Goal: Browse casually

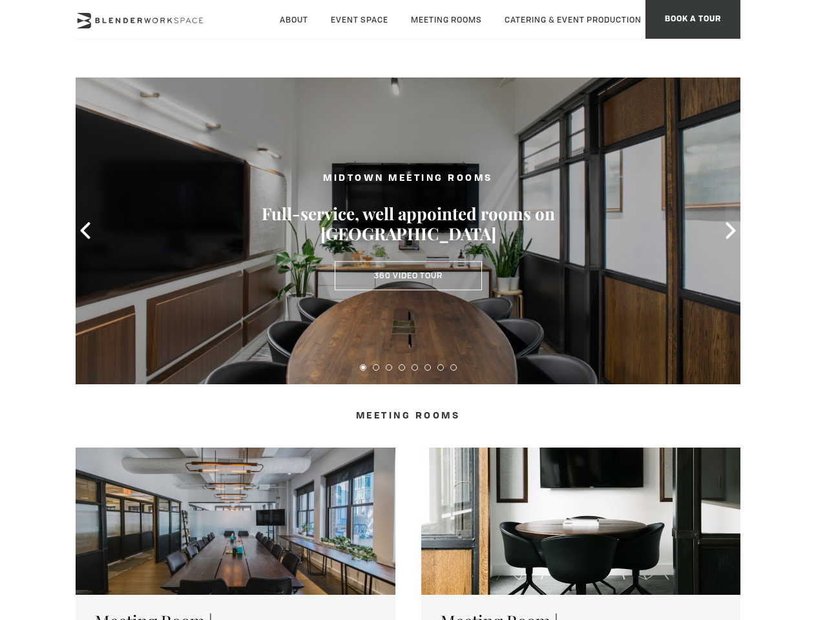
click at [85, 231] on icon at bounding box center [85, 230] width 17 height 17
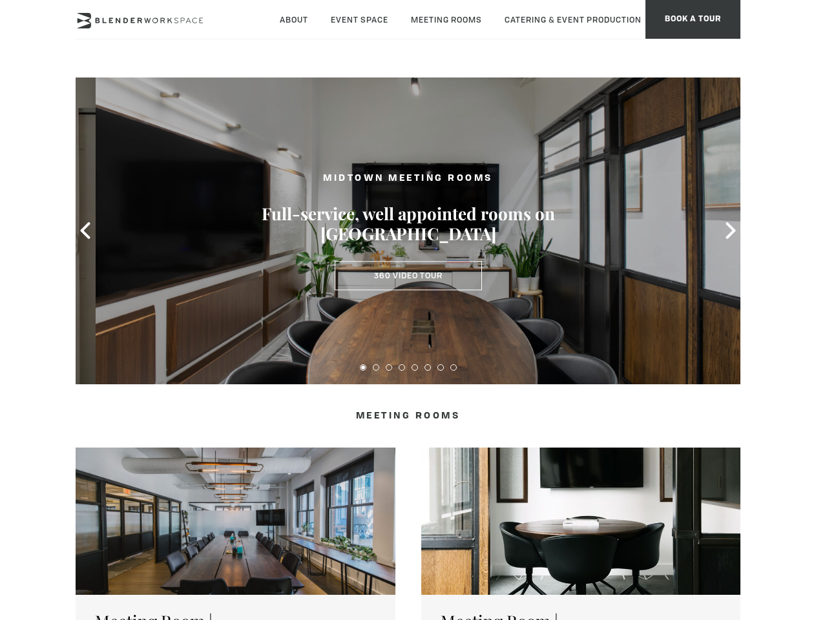
click at [731, 231] on icon at bounding box center [730, 230] width 17 height 17
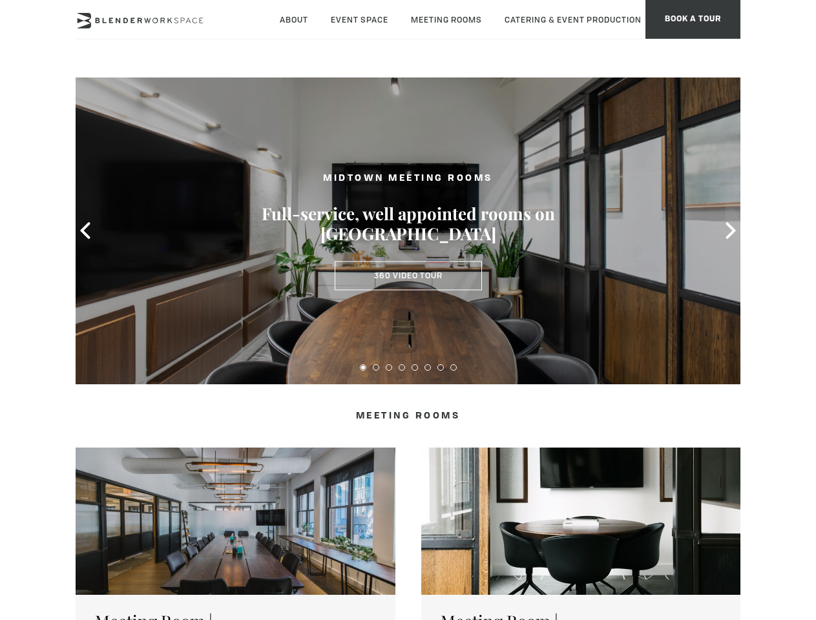
click at [363, 368] on button at bounding box center [363, 367] width 6 height 6
click at [376, 368] on button at bounding box center [376, 367] width 6 height 6
click at [389, 368] on button at bounding box center [389, 367] width 6 height 6
click at [402, 368] on button at bounding box center [402, 367] width 6 height 6
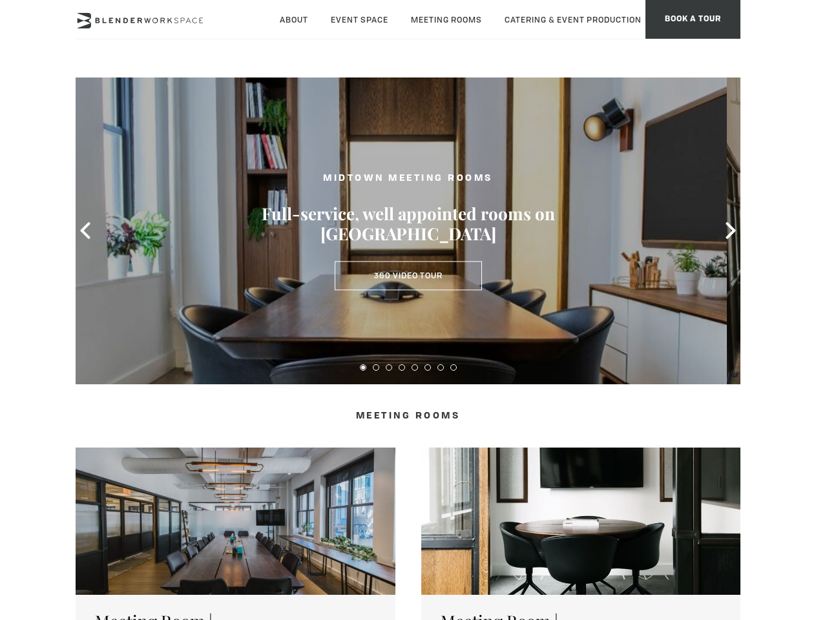
click at [415, 368] on button at bounding box center [414, 367] width 6 height 6
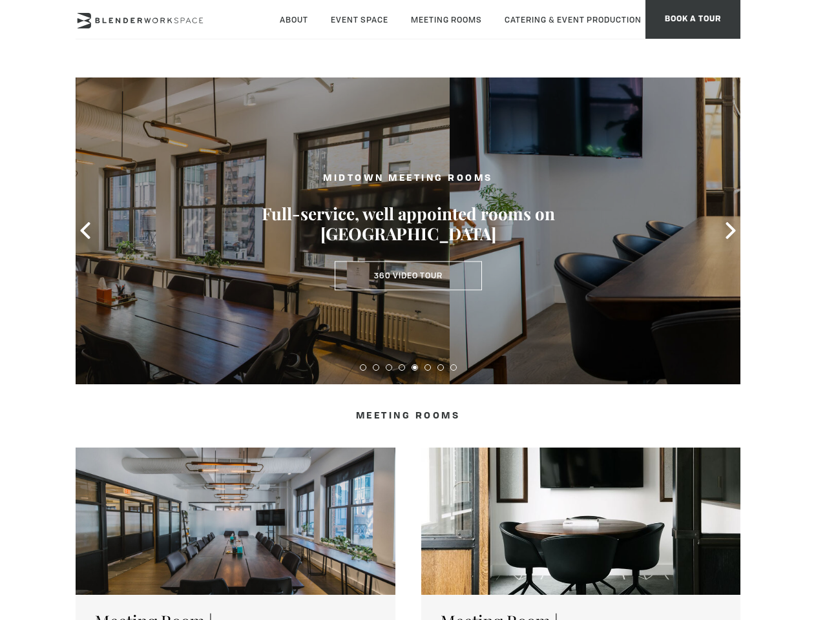
click at [428, 368] on button at bounding box center [427, 367] width 6 height 6
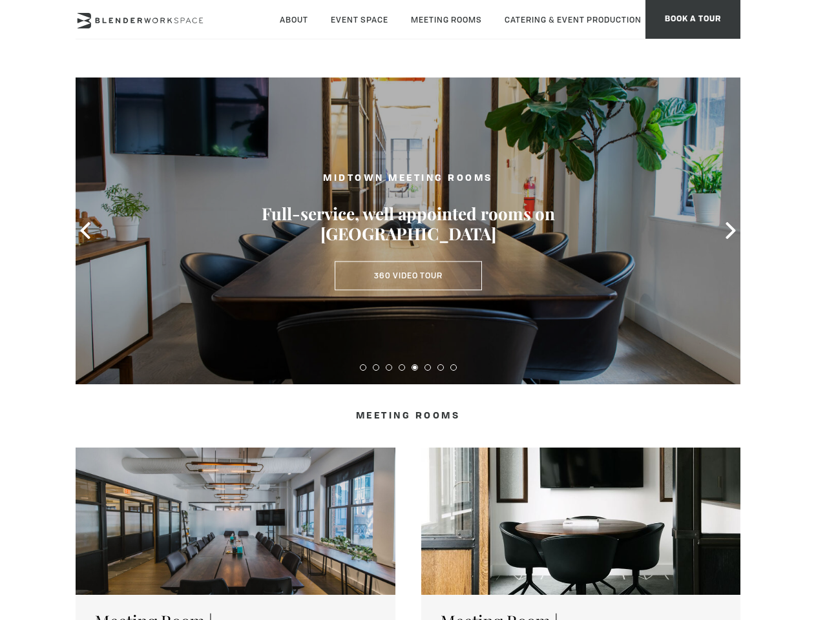
click at [440, 368] on button at bounding box center [440, 367] width 6 height 6
click at [453, 368] on button at bounding box center [453, 367] width 6 height 6
